Goal: Task Accomplishment & Management: Use online tool/utility

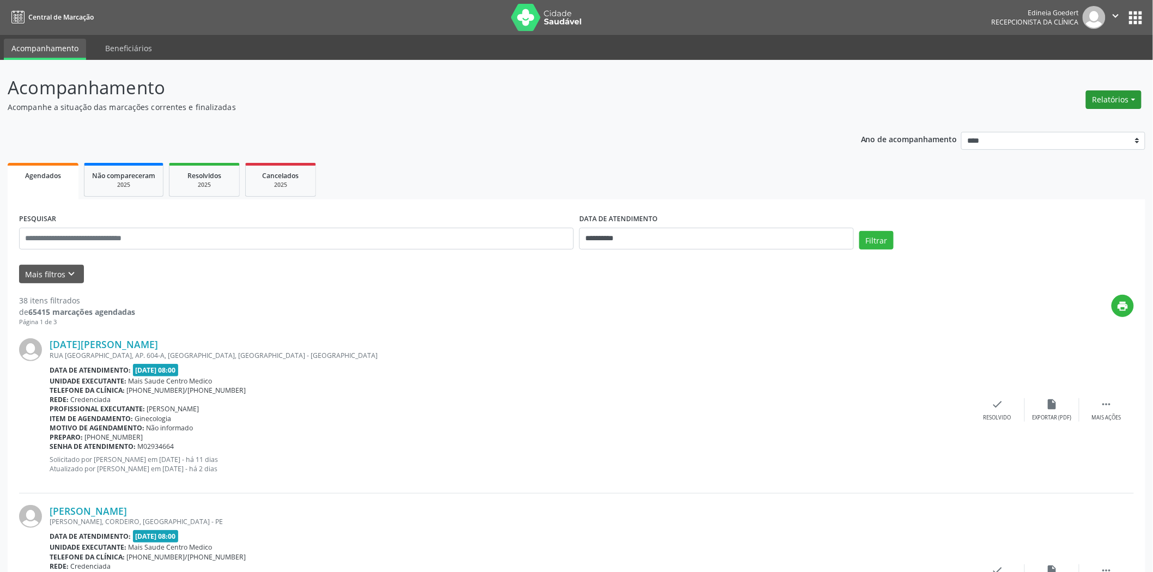
click at [1103, 104] on button "Relatórios" at bounding box center [1114, 99] width 56 height 19
click at [1087, 119] on link "Agendamentos" at bounding box center [1082, 122] width 117 height 15
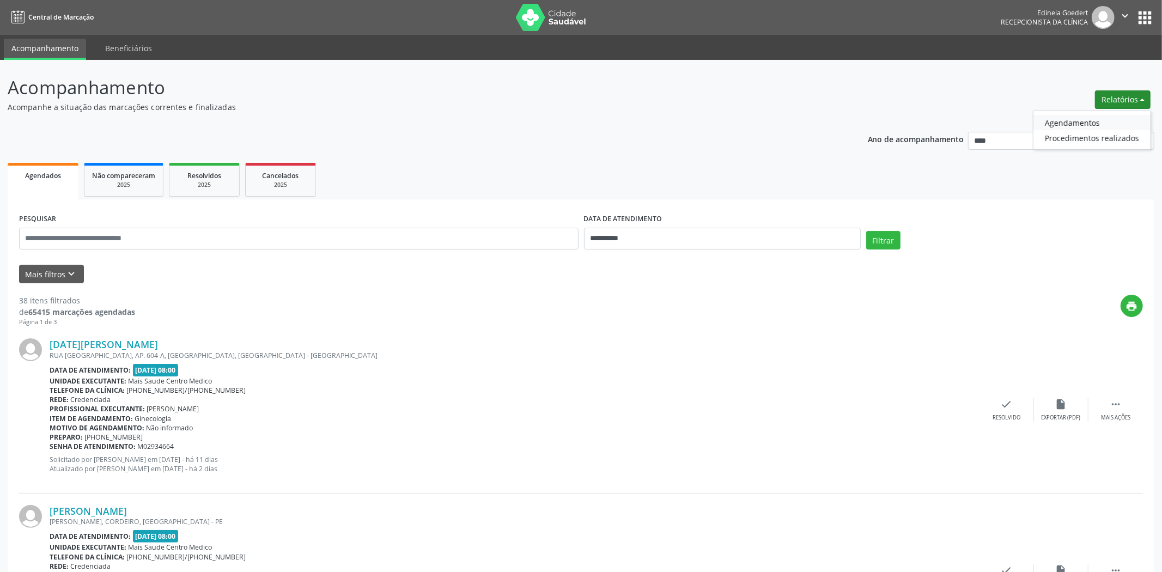
select select "*"
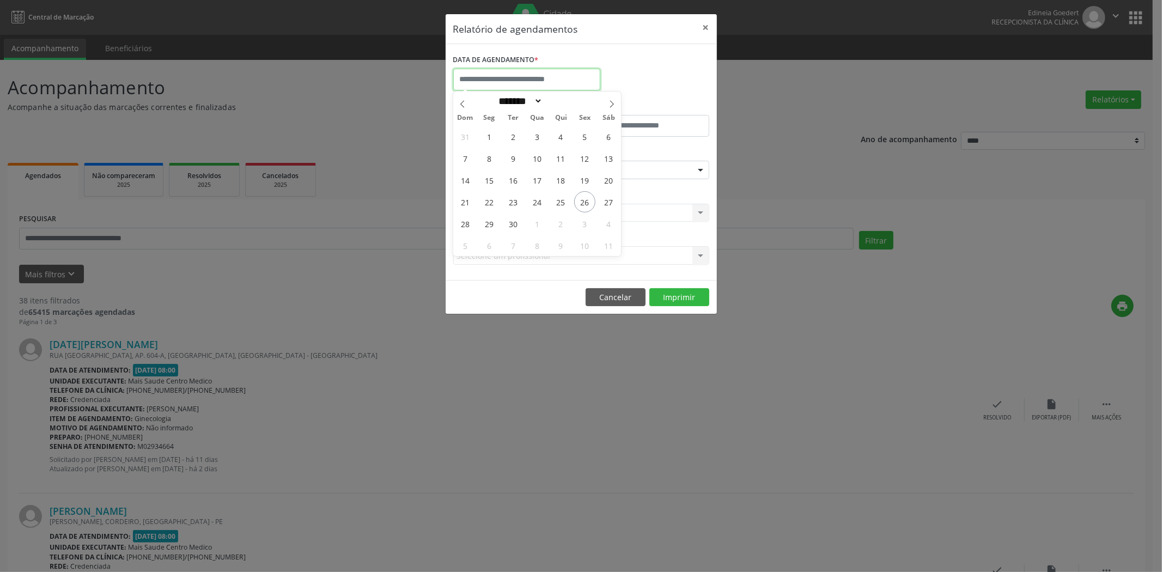
click at [519, 81] on input "text" at bounding box center [526, 80] width 147 height 22
click at [584, 208] on span "26" at bounding box center [584, 201] width 21 height 21
type input "**********"
click at [584, 208] on span "26" at bounding box center [584, 201] width 21 height 21
click at [596, 177] on div "Seleciona uma especialidade" at bounding box center [581, 170] width 256 height 19
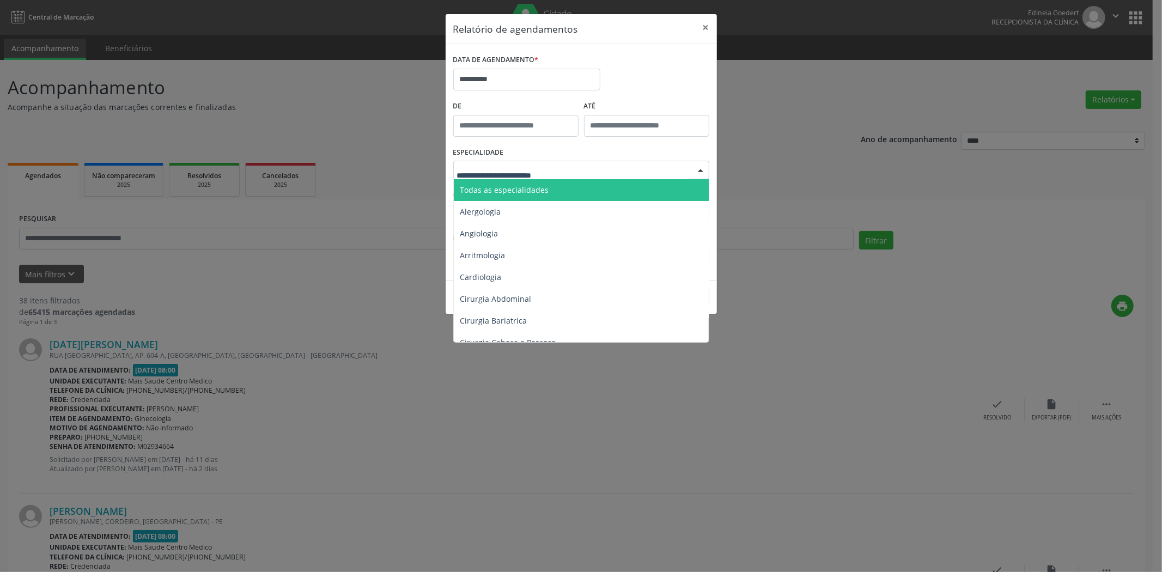
click at [575, 197] on span "Todas as especialidades" at bounding box center [582, 190] width 257 height 22
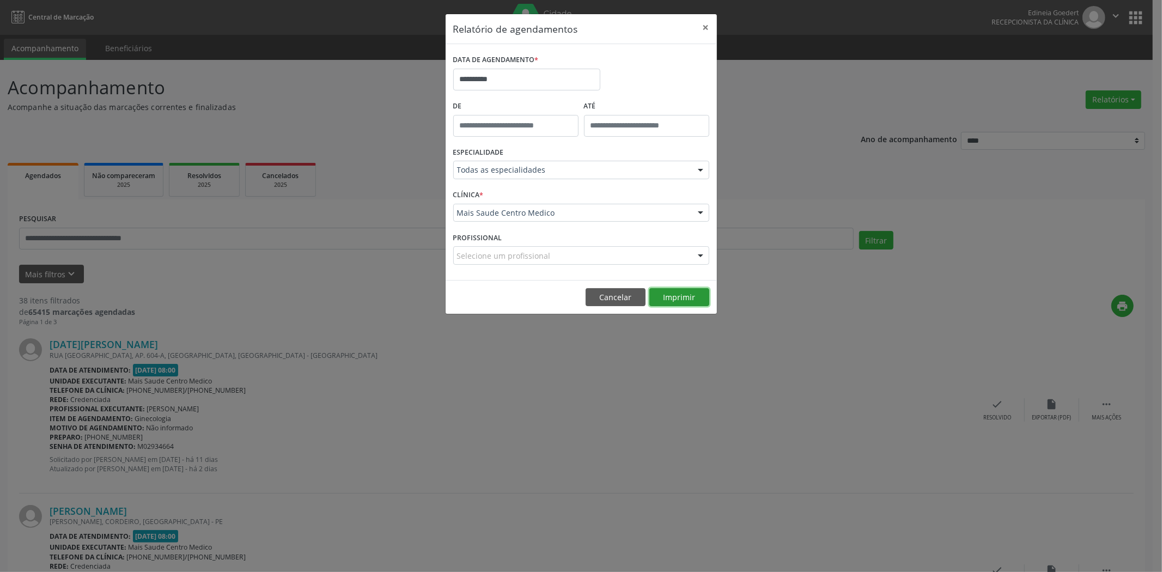
click at [668, 290] on button "Imprimir" at bounding box center [679, 297] width 60 height 19
